Goal: Transaction & Acquisition: Download file/media

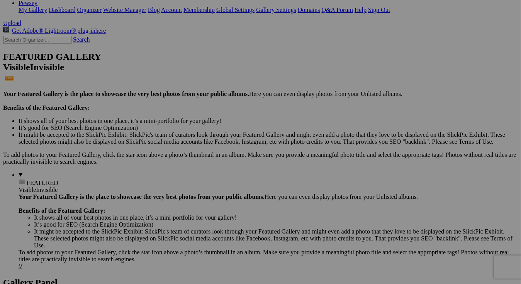
scroll to position [193, 0]
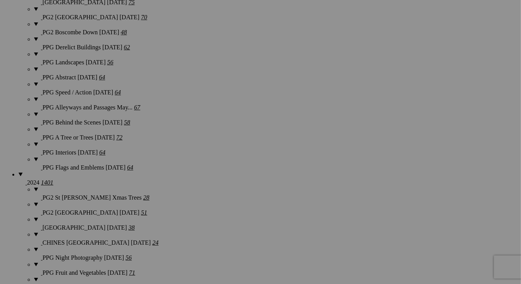
scroll to position [1107, 0]
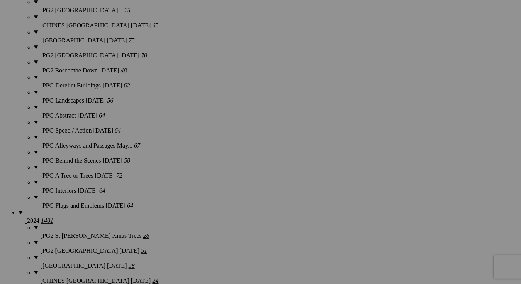
scroll to position [991, 0]
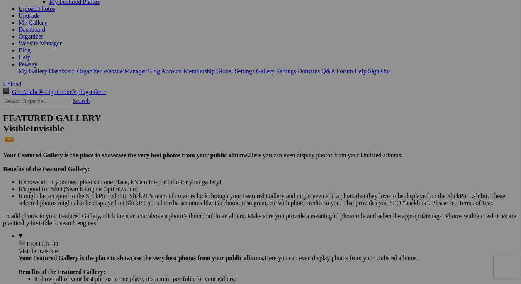
scroll to position [116, 0]
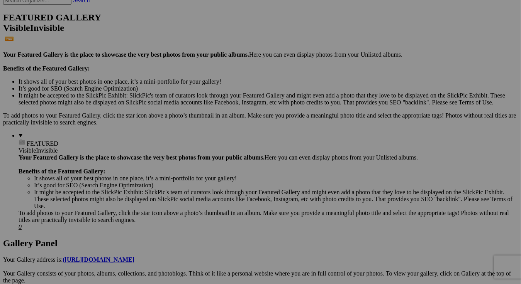
scroll to position [193, 0]
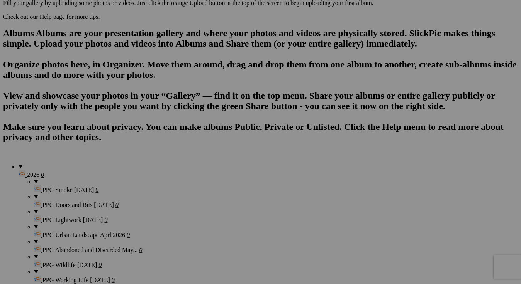
scroll to position [115, 0]
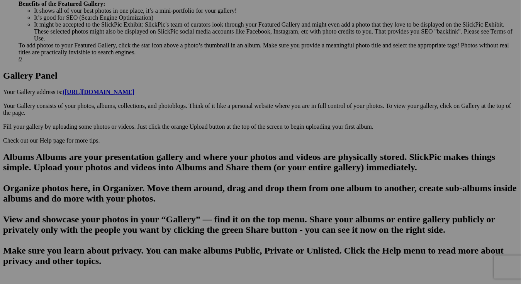
scroll to position [347, 0]
